Goal: Information Seeking & Learning: Check status

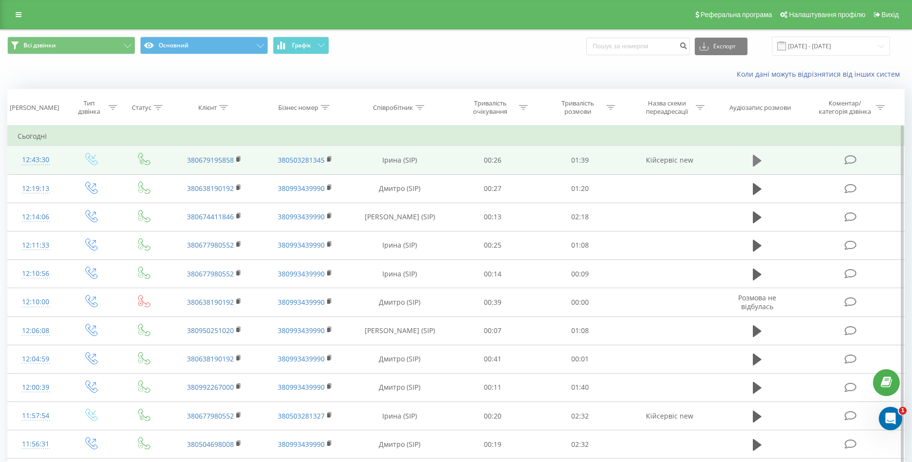
click at [763, 163] on button at bounding box center [757, 160] width 15 height 15
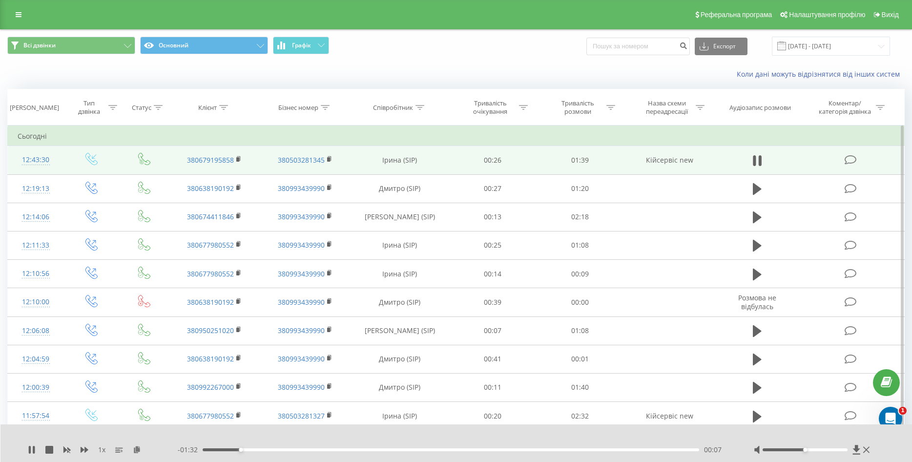
click at [871, 451] on div at bounding box center [813, 450] width 118 height 10
click at [867, 451] on icon at bounding box center [866, 450] width 6 height 6
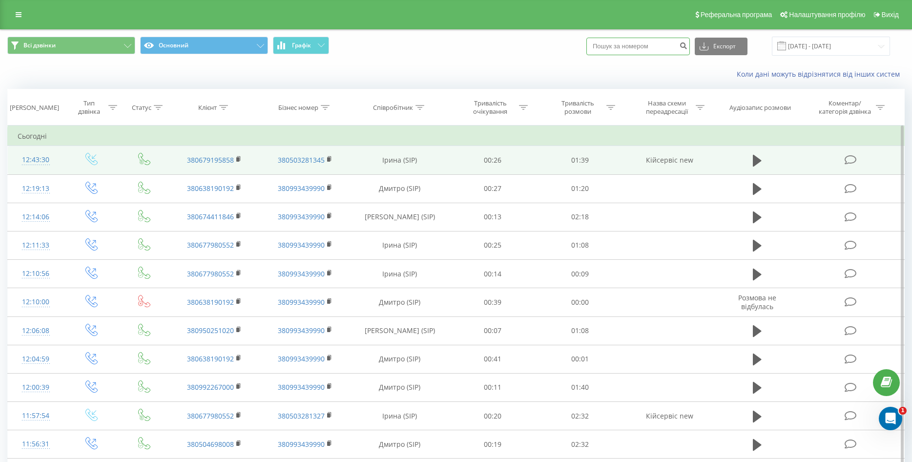
paste input "380969273667"
drag, startPoint x: 610, startPoint y: 46, endPoint x: 597, endPoint y: 47, distance: 13.3
click at [597, 47] on input "380969273667" at bounding box center [639, 47] width 104 height 18
type input "0969273667"
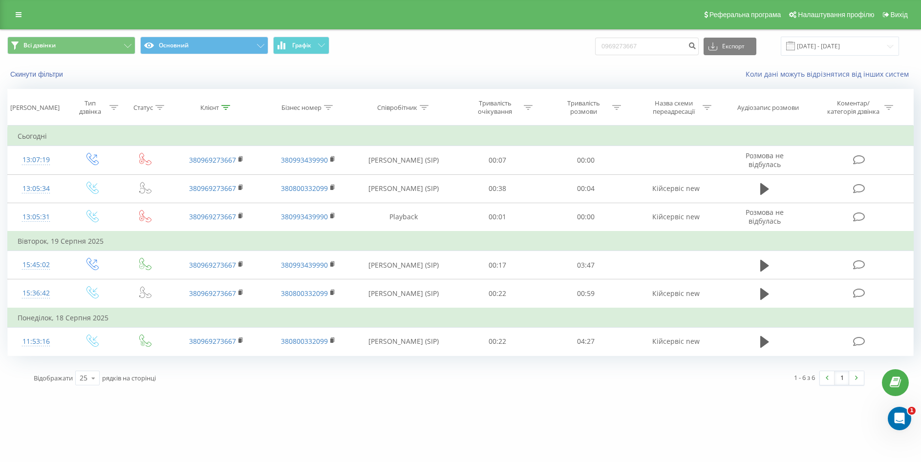
click at [9, 5] on div "Реферальна програма Налаштування профілю Вихід" at bounding box center [460, 14] width 921 height 29
click at [15, 11] on link at bounding box center [19, 15] width 18 height 14
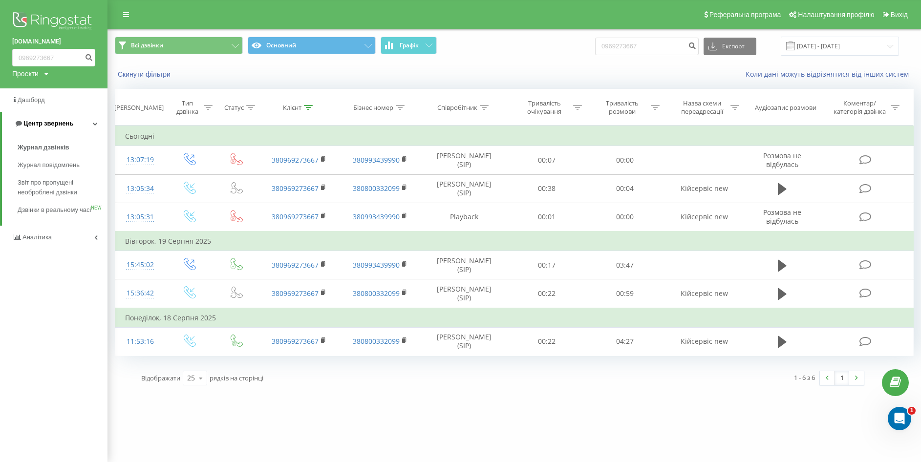
click at [36, 121] on span "Центр звернень" at bounding box center [48, 123] width 50 height 7
click at [35, 124] on span "Центр звернень" at bounding box center [46, 123] width 50 height 7
click at [41, 151] on span "Журнал дзвінків" at bounding box center [44, 148] width 52 height 10
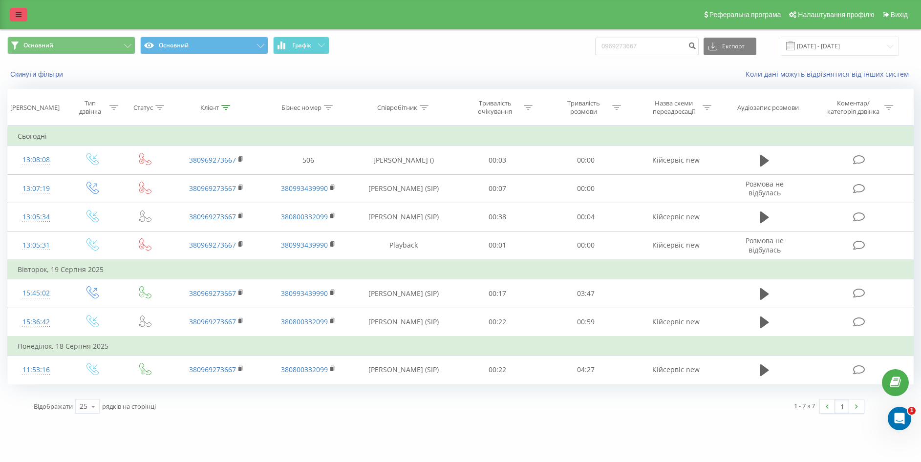
click at [17, 10] on link at bounding box center [19, 15] width 18 height 14
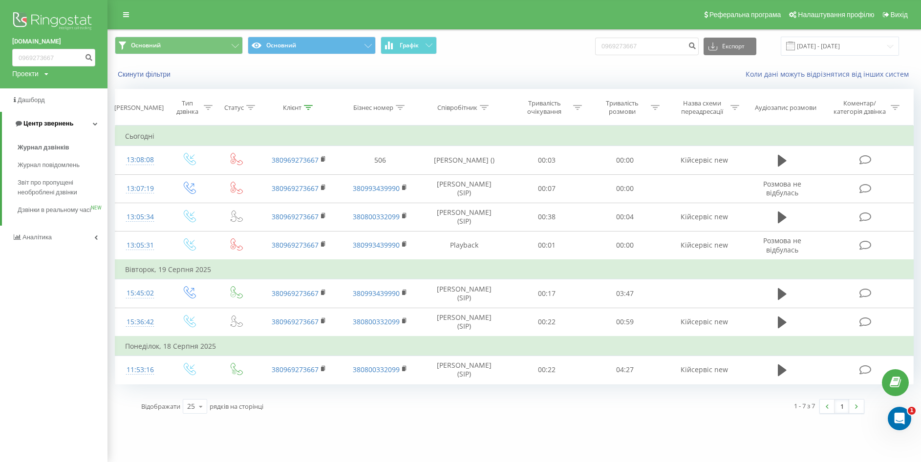
click at [54, 121] on span "Центр звернень" at bounding box center [48, 123] width 50 height 7
click at [54, 123] on span "Центр звернень" at bounding box center [46, 123] width 50 height 7
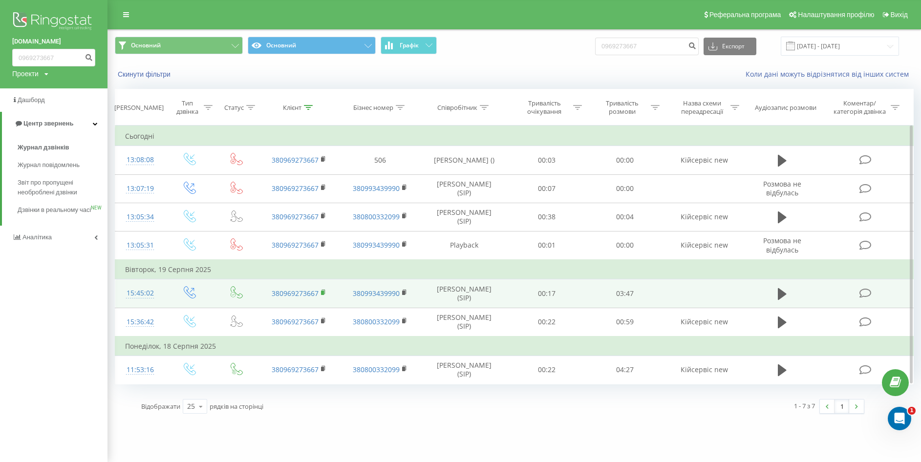
click at [322, 291] on rect at bounding box center [322, 293] width 3 height 4
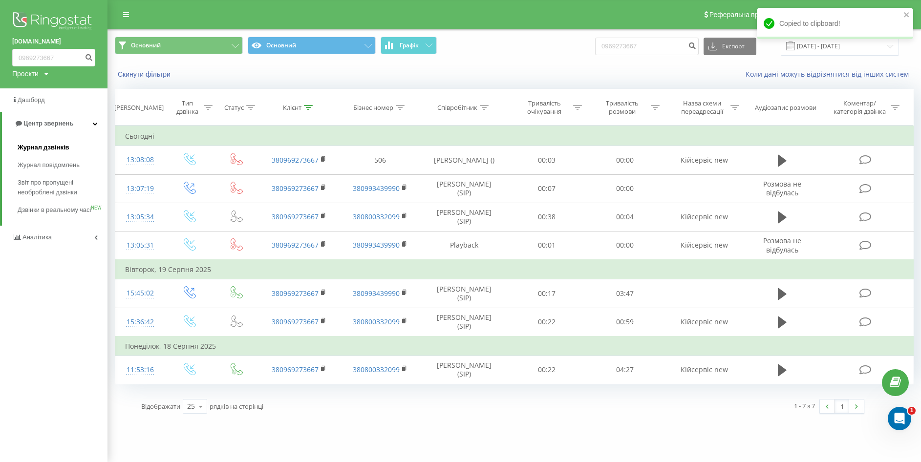
click at [56, 141] on link "Журнал дзвінків" at bounding box center [63, 148] width 90 height 18
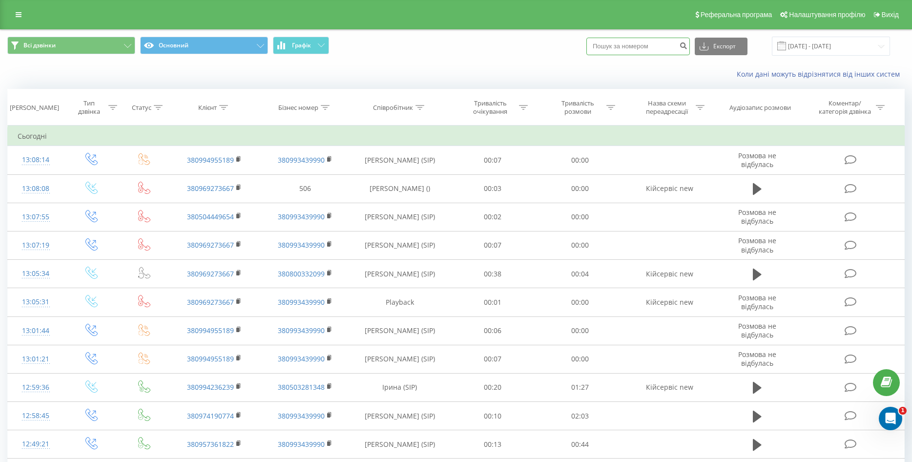
click at [623, 44] on input at bounding box center [639, 47] width 104 height 18
paste input "0504449654"
type input "0504449654"
click at [690, 45] on button "submit" at bounding box center [683, 47] width 13 height 18
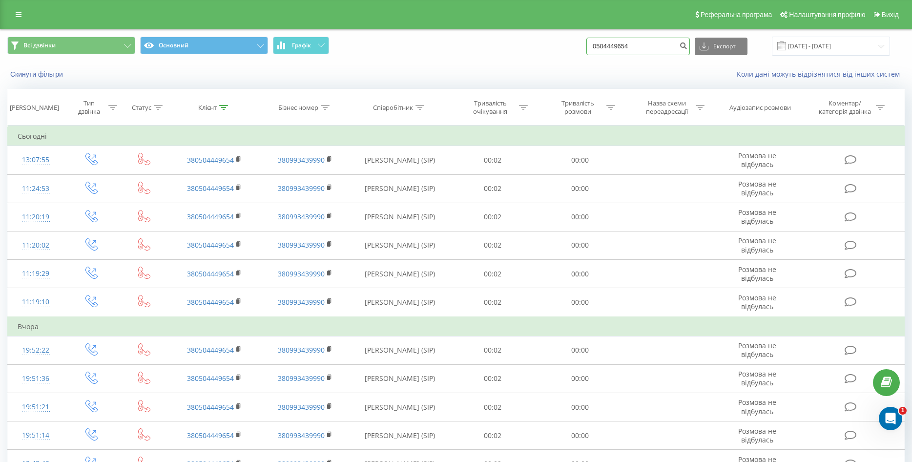
drag, startPoint x: 650, startPoint y: 46, endPoint x: 566, endPoint y: 51, distance: 83.6
click at [566, 51] on div "Всі дзвінки Основний Графік 0504449654 Експорт .csv .xls .xlsx 21.05.2025 - 21.…" at bounding box center [456, 46] width 898 height 19
paste input "994236239"
type input "0994236239"
click at [690, 40] on button "submit" at bounding box center [683, 47] width 13 height 18
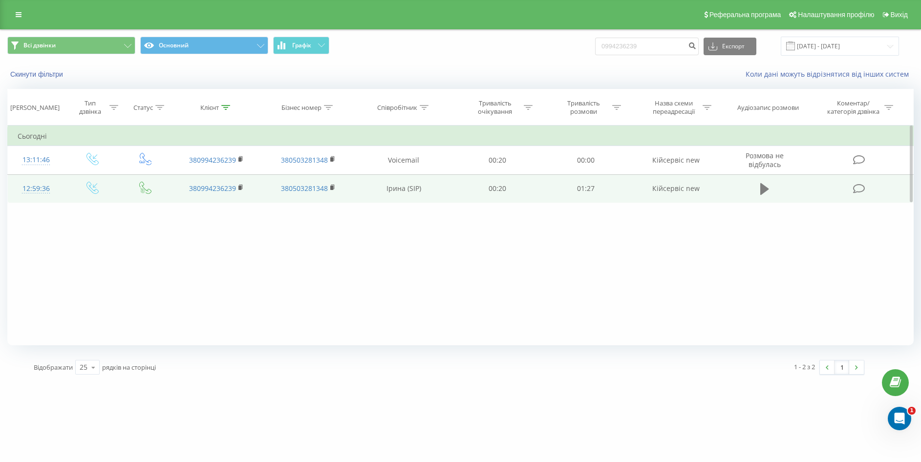
click at [763, 188] on icon at bounding box center [764, 189] width 9 height 12
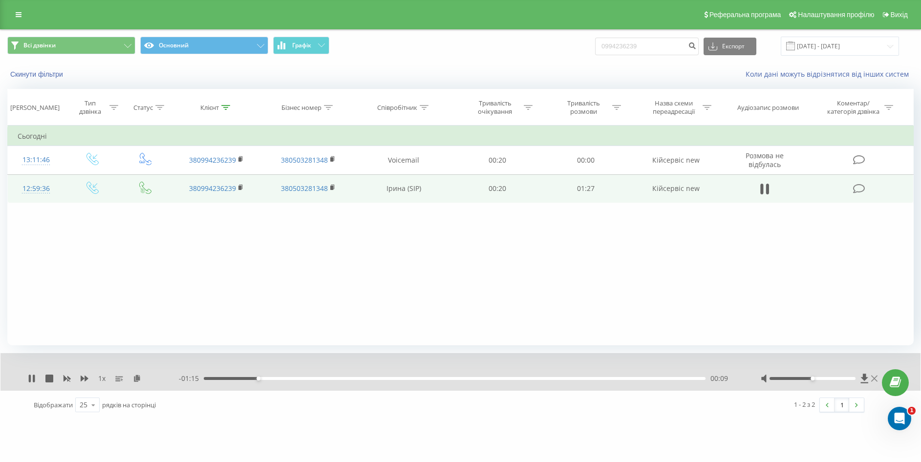
click at [875, 376] on icon at bounding box center [874, 379] width 6 height 8
